Goal: Transaction & Acquisition: Purchase product/service

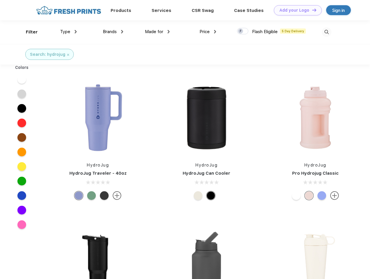
scroll to position [0, 0]
click at [295, 10] on link "Add your Logo Design Tool" at bounding box center [298, 10] width 48 height 10
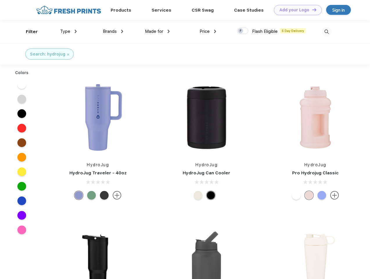
click at [0, 0] on div "Design Tool" at bounding box center [0, 0] width 0 height 0
click at [311, 10] on link "Add your Logo Design Tool" at bounding box center [298, 10] width 48 height 10
click at [28, 32] on div "Filter" at bounding box center [32, 31] width 12 height 7
click at [68, 31] on span "Type" at bounding box center [65, 31] width 10 height 5
click at [113, 31] on span "Brands" at bounding box center [110, 31] width 14 height 5
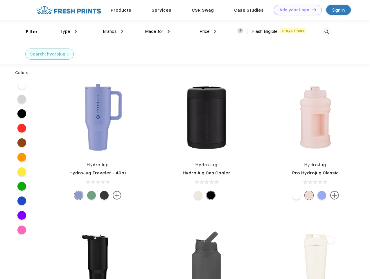
click at [157, 31] on span "Made for" at bounding box center [154, 31] width 18 height 5
click at [208, 31] on span "Price" at bounding box center [204, 31] width 10 height 5
click at [243, 31] on div at bounding box center [242, 31] width 11 height 6
click at [241, 31] on input "checkbox" at bounding box center [239, 29] width 4 height 4
click at [326, 32] on img at bounding box center [327, 32] width 10 height 10
